Goal: Information Seeking & Learning: Learn about a topic

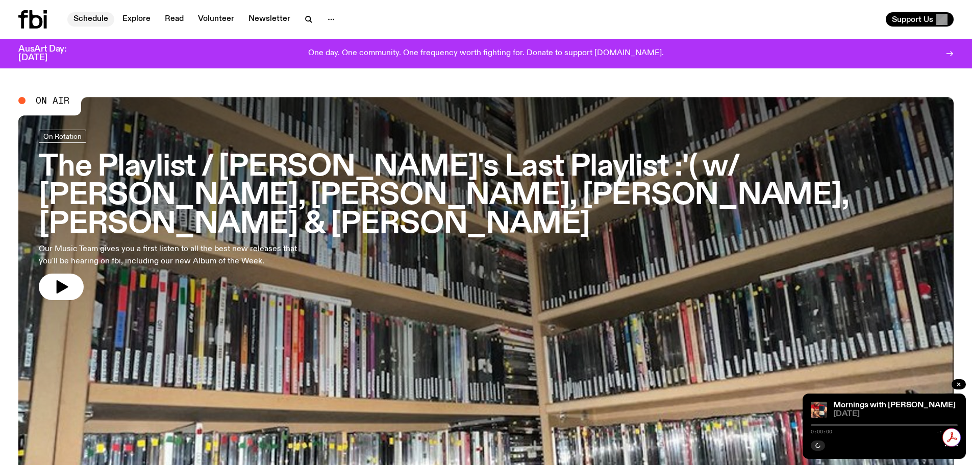
click at [88, 18] on link "Schedule" at bounding box center [90, 19] width 47 height 14
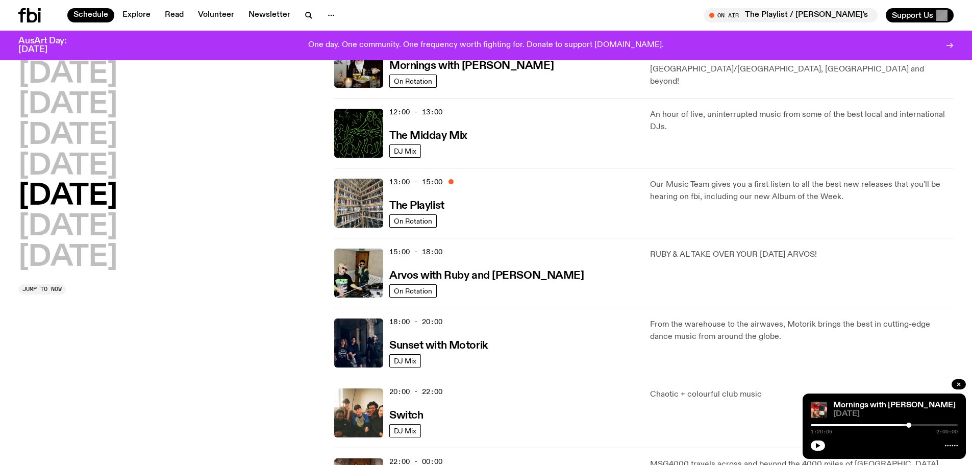
scroll to position [199, 0]
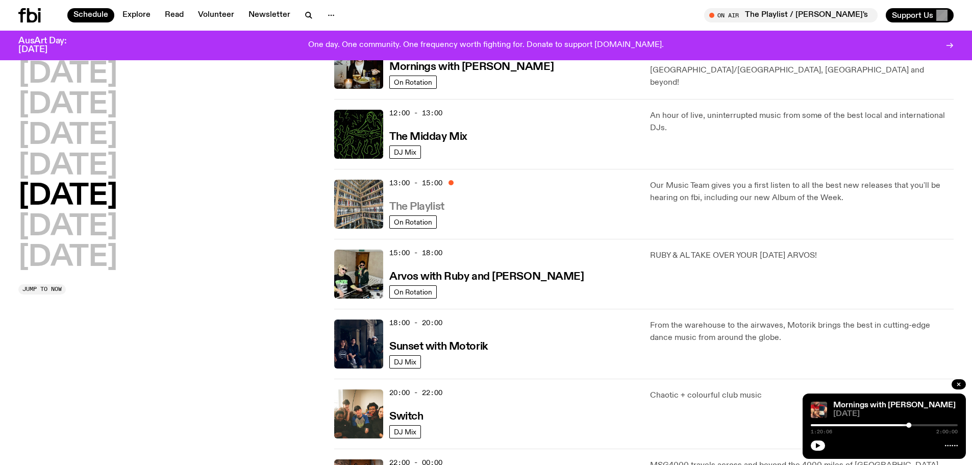
click at [435, 211] on h3 "The Playlist" at bounding box center [416, 207] width 55 height 11
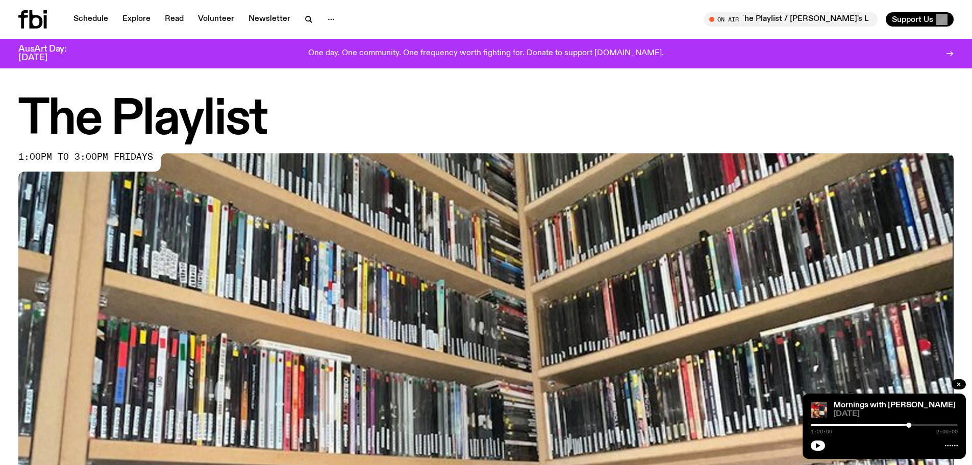
click at [391, 229] on img at bounding box center [485, 416] width 935 height 526
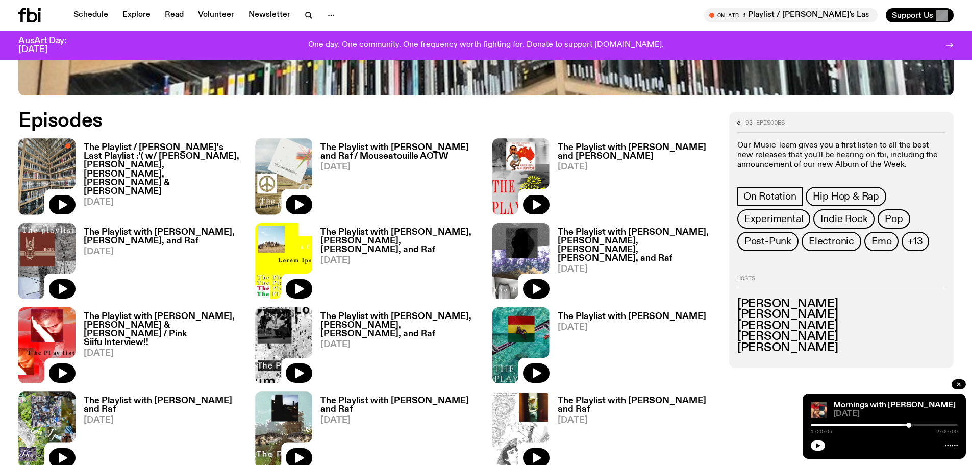
scroll to position [656, 0]
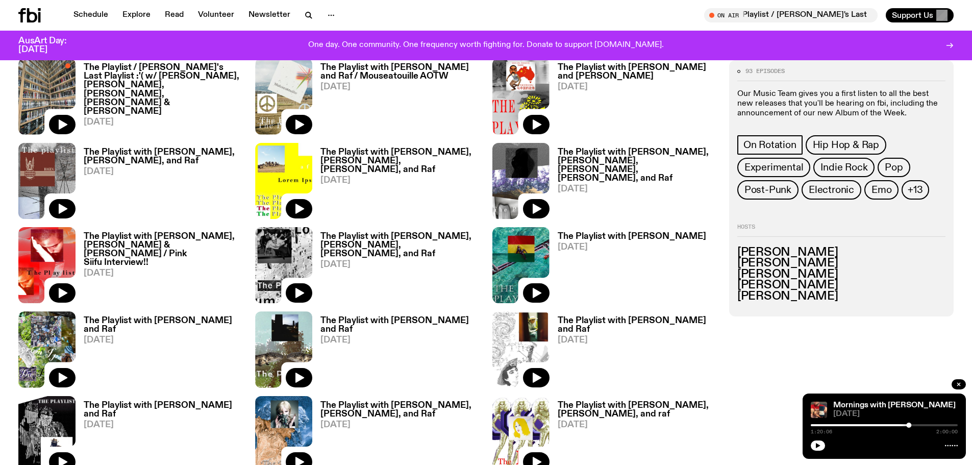
click at [168, 72] on h3 "The Playlist / [PERSON_NAME]'s Last Playlist :'( w/ [PERSON_NAME], [PERSON_NAME…" at bounding box center [163, 89] width 159 height 53
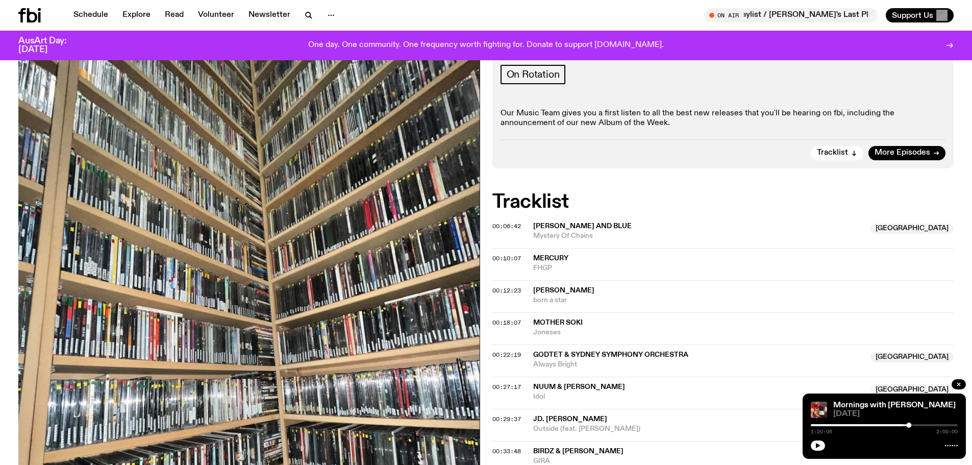
scroll to position [299, 0]
